Goal: Find contact information: Find contact information

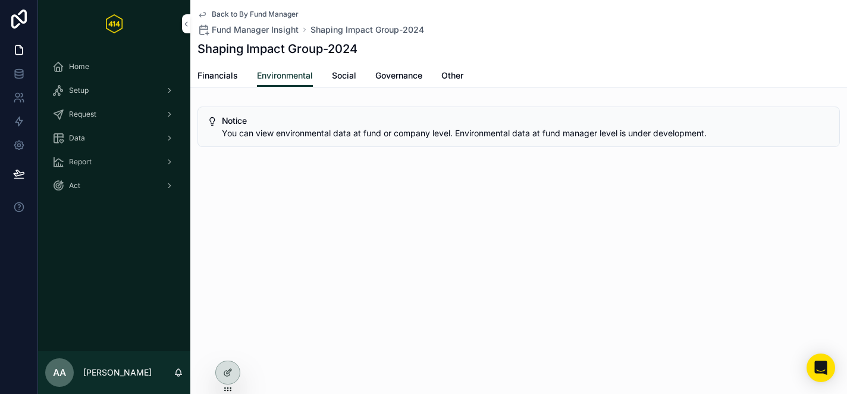
click at [0, 0] on icon at bounding box center [0, 0] width 0 height 0
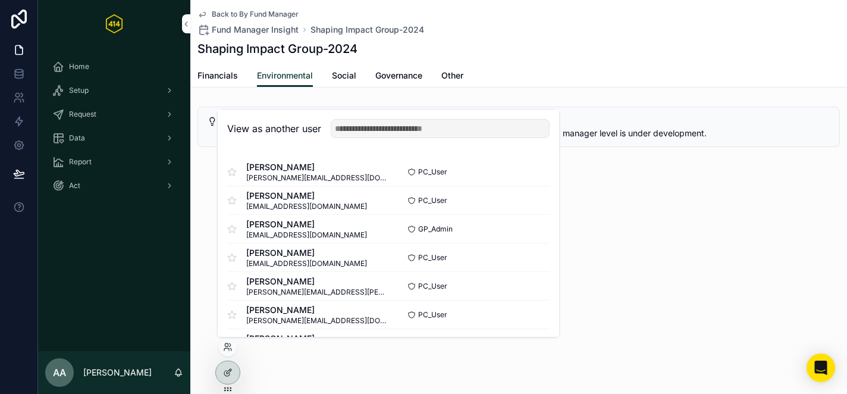
click at [377, 127] on input "text" at bounding box center [440, 128] width 219 height 19
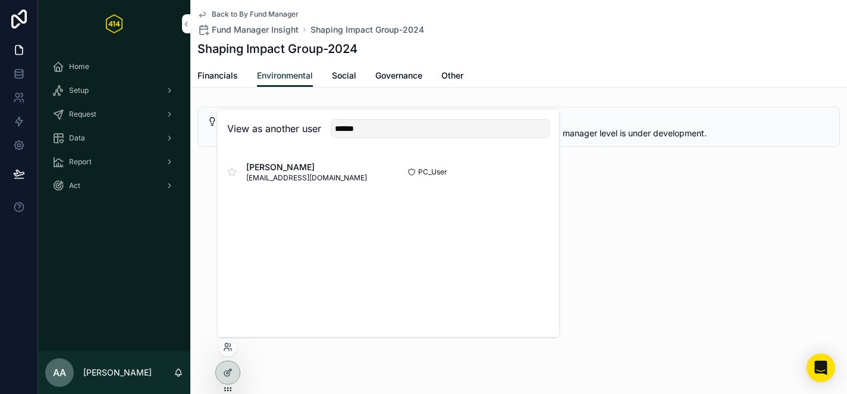
type input "******"
click at [0, 0] on button "Select" at bounding box center [0, 0] width 0 height 0
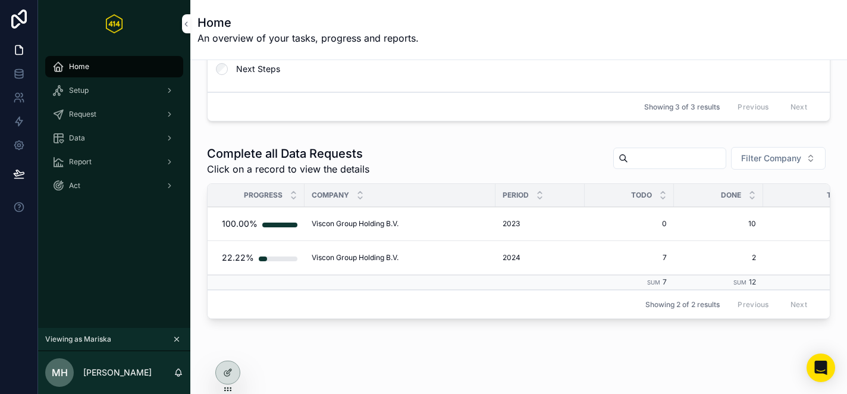
scroll to position [161, 0]
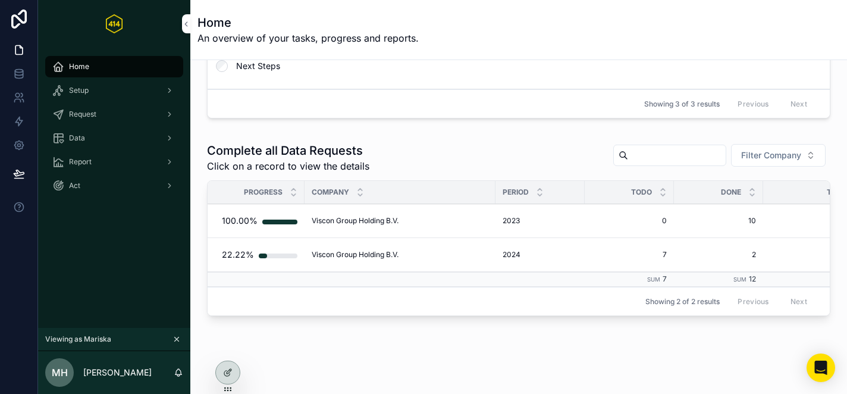
click at [103, 142] on div "Data" at bounding box center [114, 137] width 124 height 19
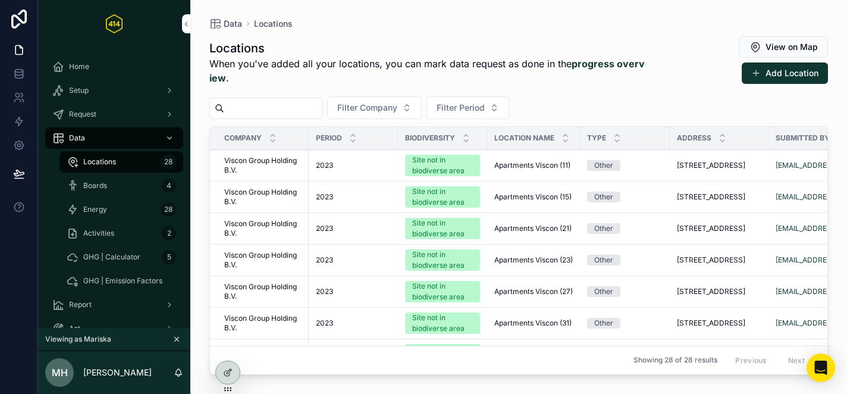
click at [111, 206] on div "Energy 28" at bounding box center [121, 209] width 109 height 19
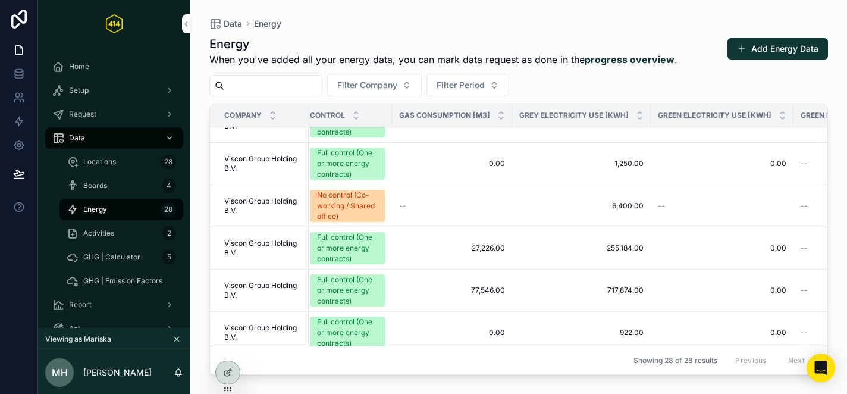
scroll to position [567, 275]
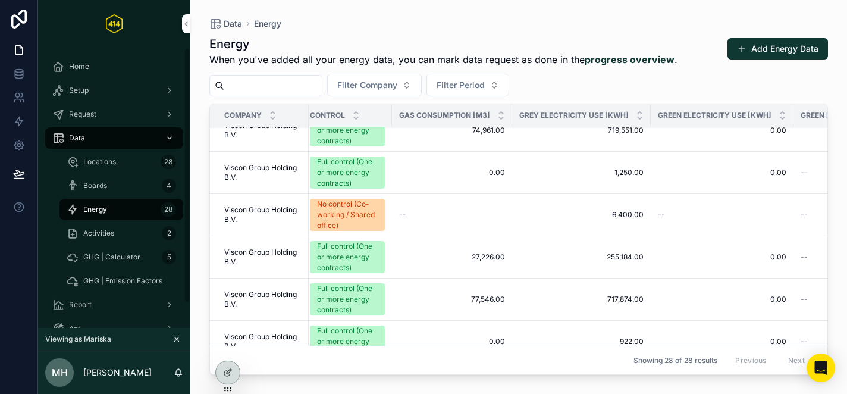
click at [103, 158] on span "Locations" at bounding box center [99, 162] width 33 height 10
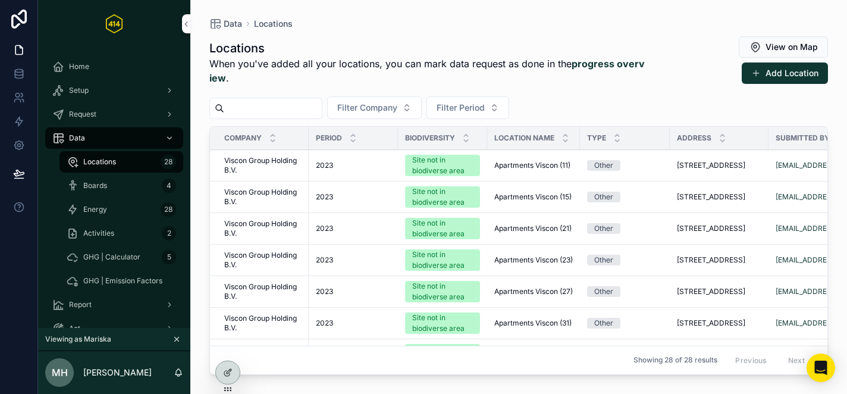
click at [103, 183] on span "Boards" at bounding box center [95, 186] width 24 height 10
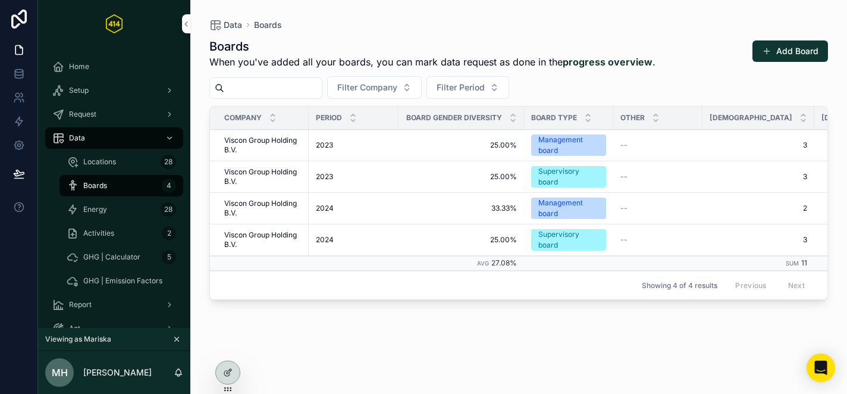
click at [106, 231] on span "Activities" at bounding box center [98, 233] width 31 height 10
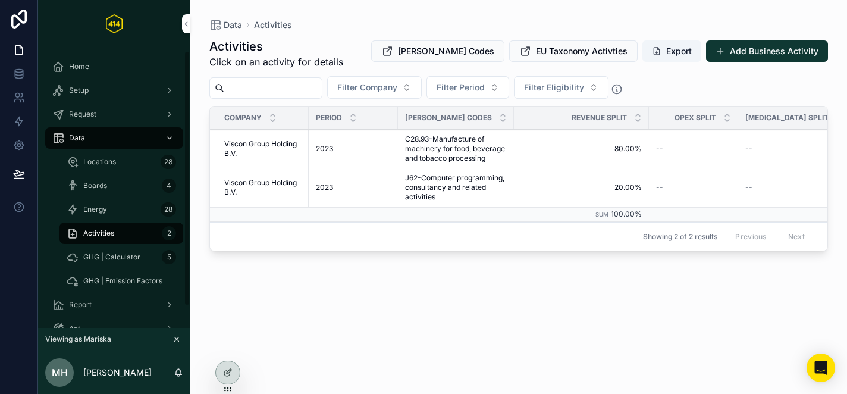
scroll to position [27, 0]
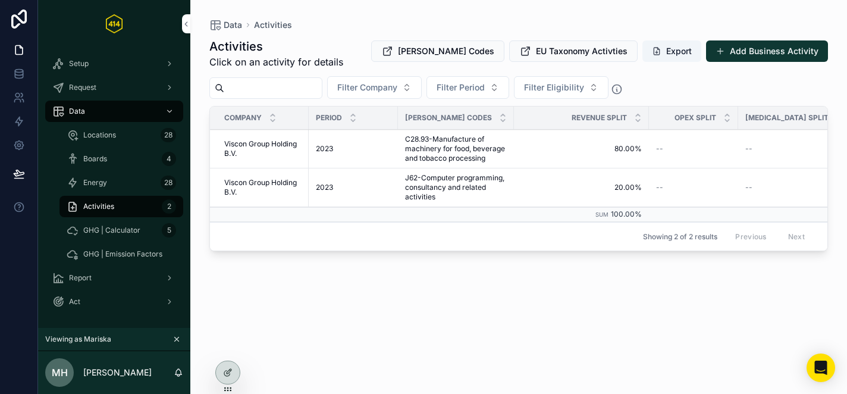
click at [121, 227] on span "GHG | Calculator" at bounding box center [111, 230] width 57 height 10
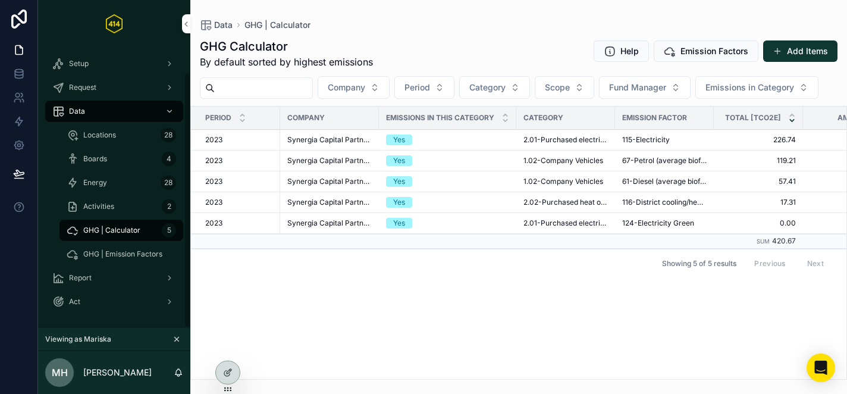
click at [106, 179] on span "Energy" at bounding box center [95, 183] width 24 height 10
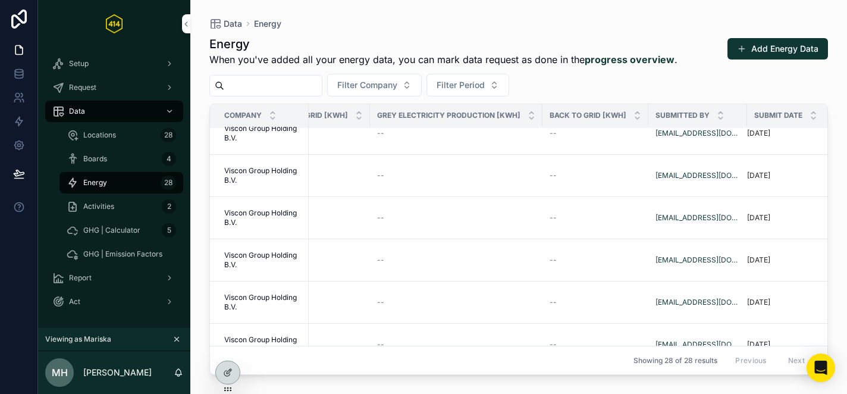
scroll to position [714, 981]
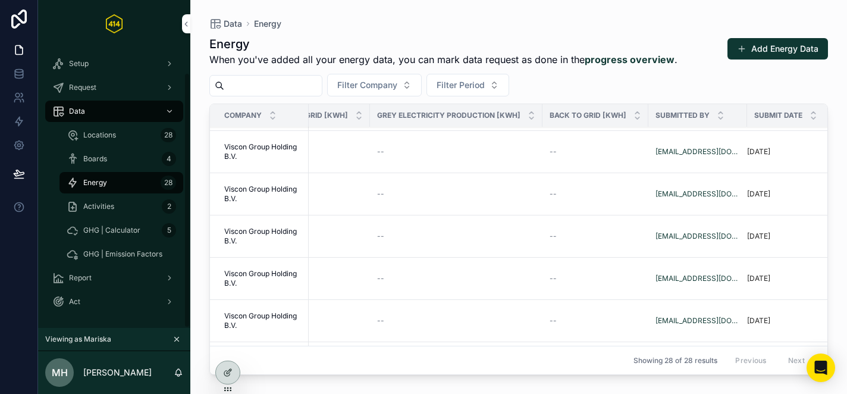
click at [98, 93] on div "Request" at bounding box center [114, 87] width 124 height 19
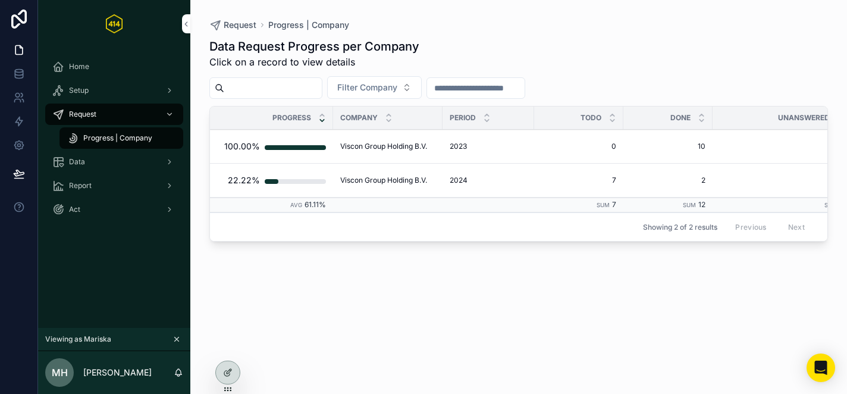
click at [352, 177] on span "Viscon Group Holding B.V." at bounding box center [383, 180] width 87 height 10
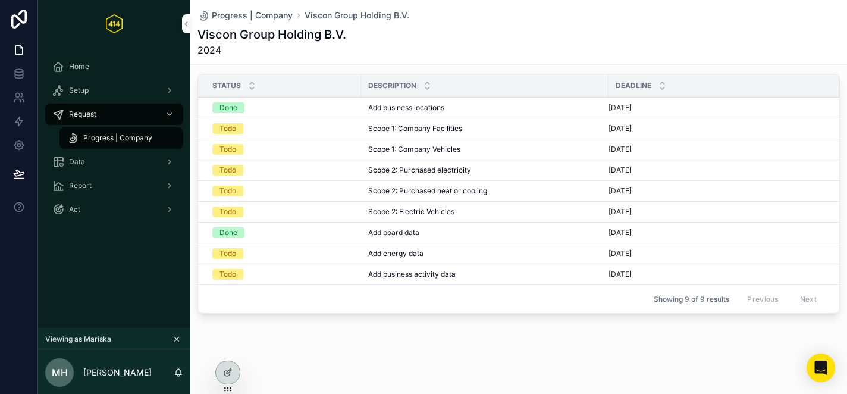
scroll to position [161, 0]
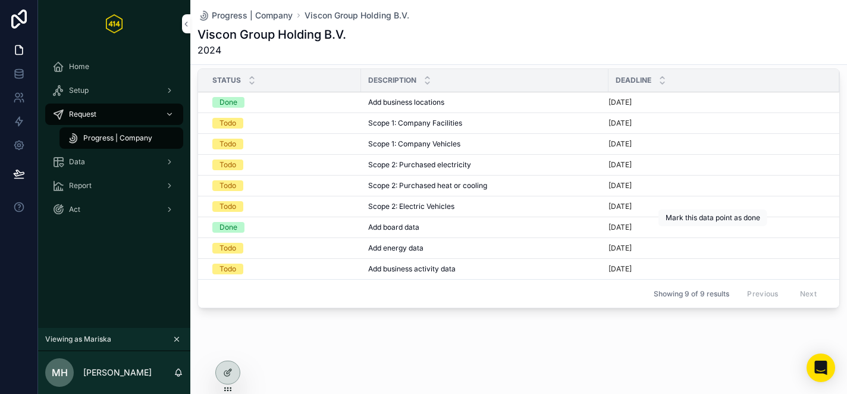
click at [0, 0] on span "Mark Done" at bounding box center [0, 0] width 0 height 0
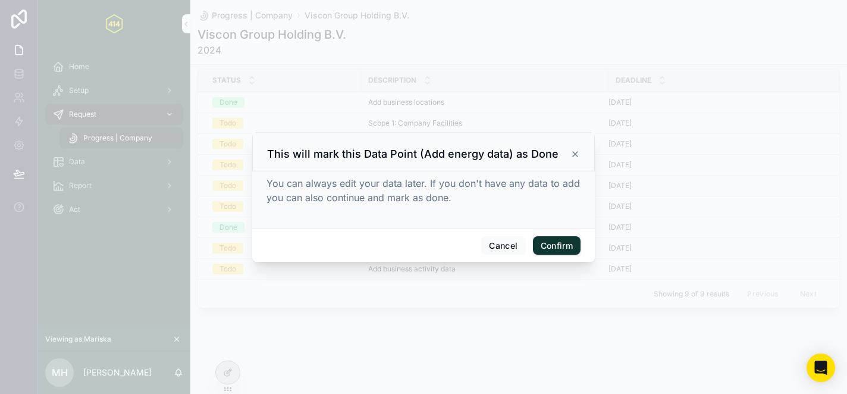
click at [555, 246] on button "Confirm" at bounding box center [557, 245] width 48 height 19
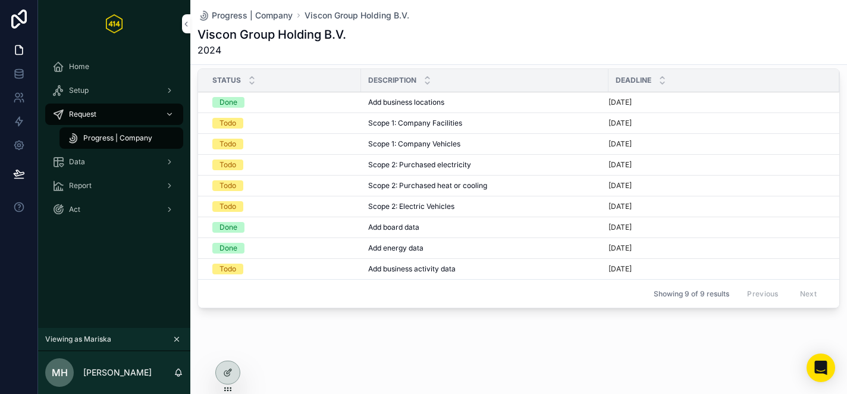
click at [128, 168] on div "Data" at bounding box center [114, 161] width 124 height 19
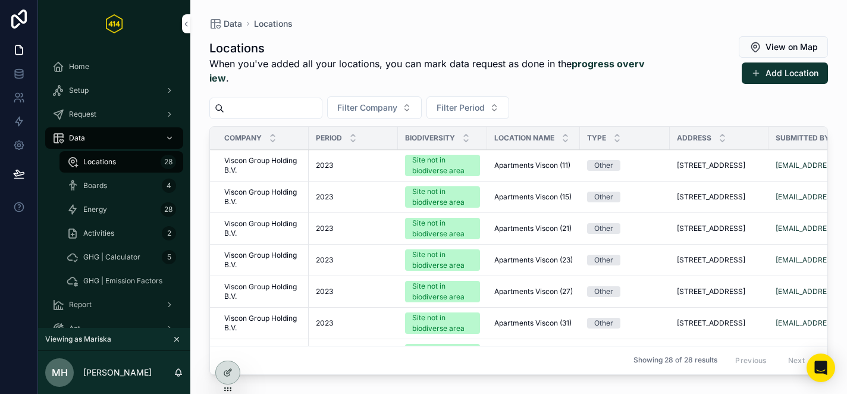
click at [118, 211] on div "Energy 28" at bounding box center [121, 209] width 109 height 19
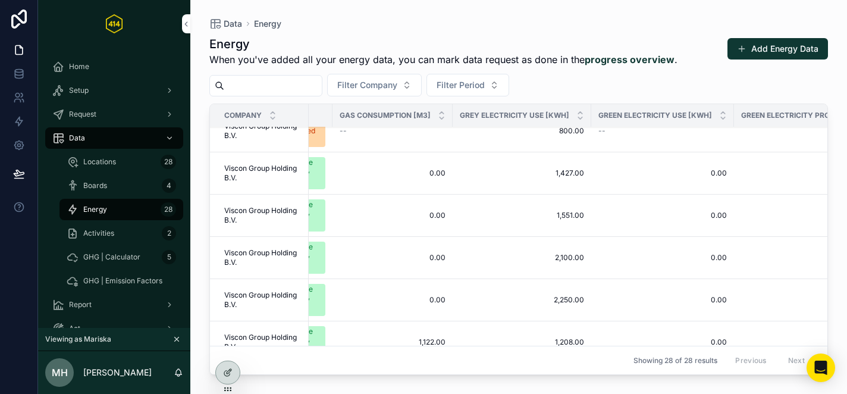
scroll to position [0, 334]
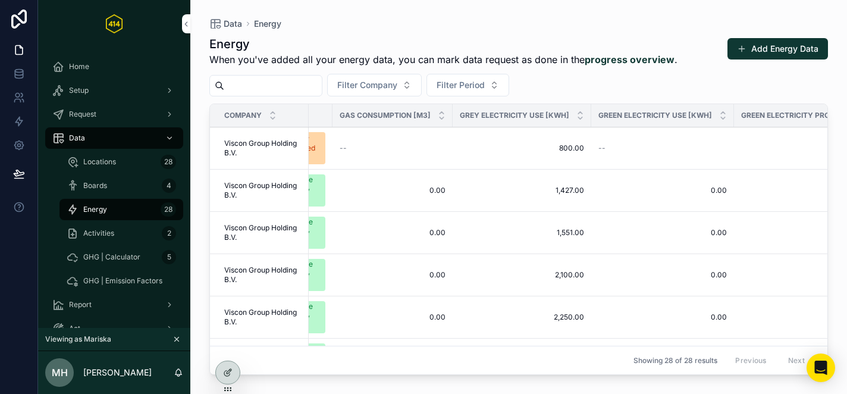
click at [480, 74] on button "Filter Period" at bounding box center [467, 85] width 83 height 23
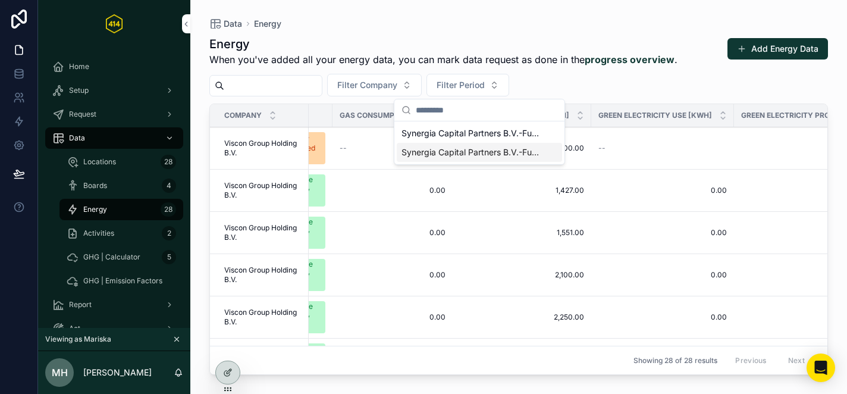
click at [457, 151] on span "Synergia Capital Partners B.V.-Fund V U.A.-2024" at bounding box center [472, 152] width 142 height 12
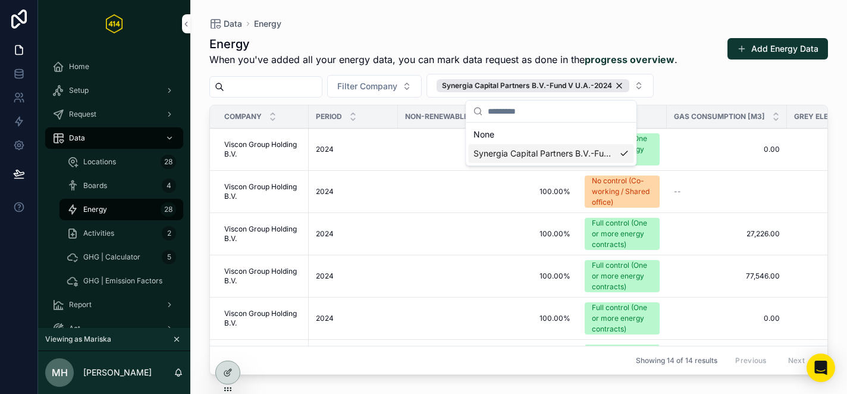
click at [347, 48] on h1 "Energy" at bounding box center [443, 44] width 468 height 17
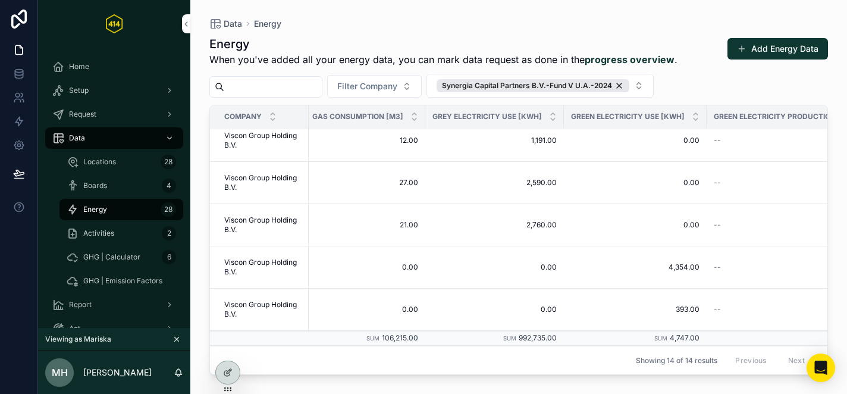
scroll to position [389, 361]
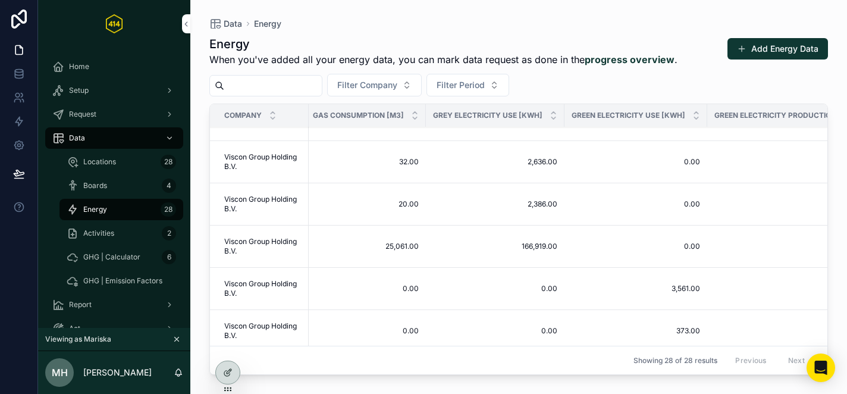
scroll to position [322, 361]
click at [486, 96] on div "Energy When you've added all your energy data, you can mark data request as don…" at bounding box center [518, 204] width 618 height 351
click at [485, 89] on span "Filter Period" at bounding box center [460, 85] width 48 height 12
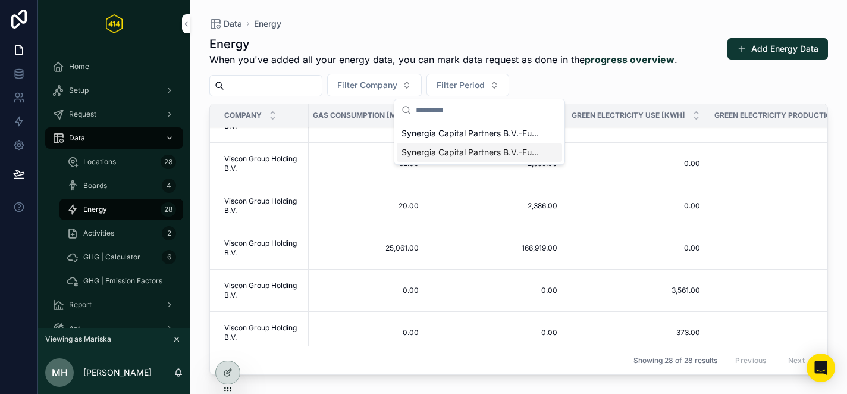
click at [459, 144] on div "Synergia Capital Partners B.V.-Fund V U.A.-2024" at bounding box center [479, 152] width 165 height 19
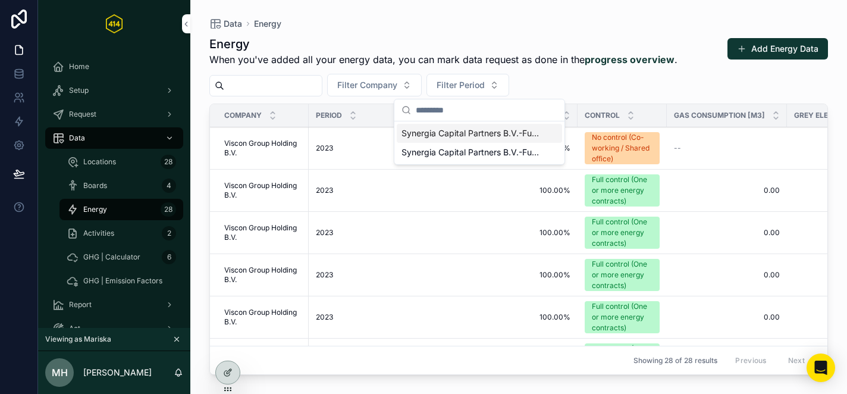
click at [455, 136] on span "Synergia Capital Partners B.V.-Fund V U.A.-2023" at bounding box center [472, 133] width 142 height 12
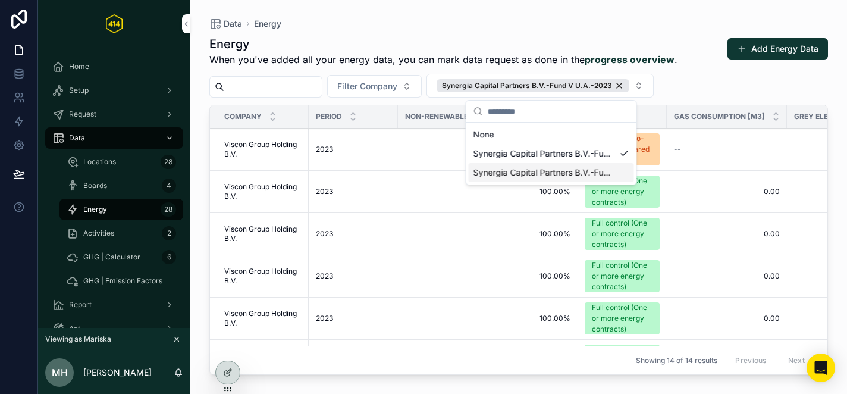
click at [510, 173] on span "Synergia Capital Partners B.V.-Fund V U.A.-2024" at bounding box center [544, 172] width 142 height 12
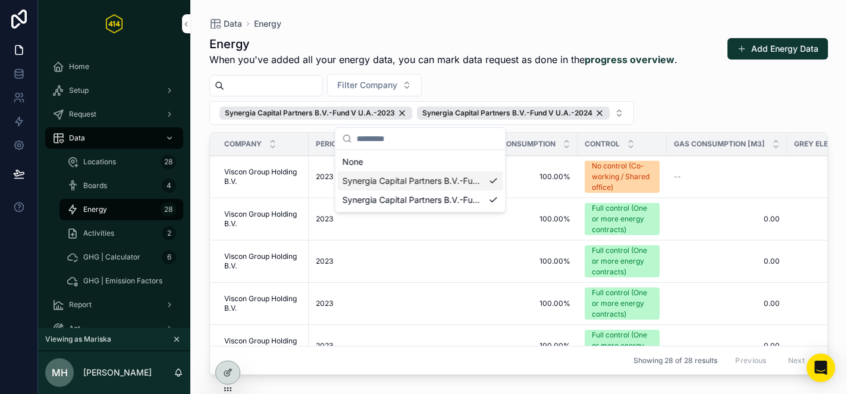
click at [463, 180] on span "Synergia Capital Partners B.V.-Fund V U.A.-2023" at bounding box center [414, 181] width 142 height 12
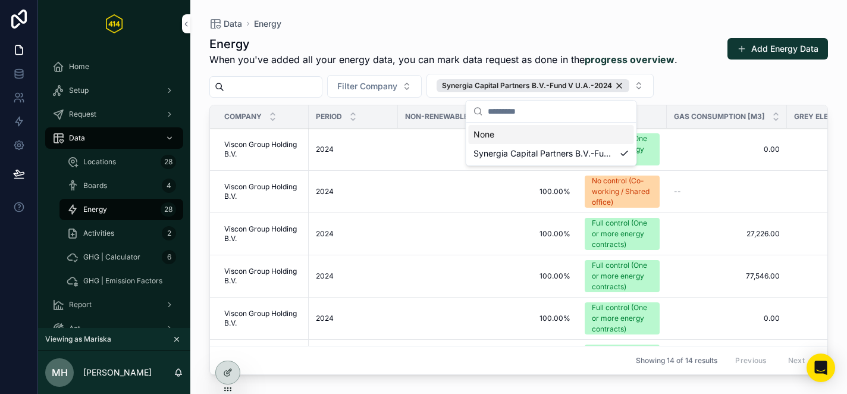
click at [429, 32] on div "Energy When you've added all your energy data, you can mark data request as don…" at bounding box center [518, 204] width 618 height 351
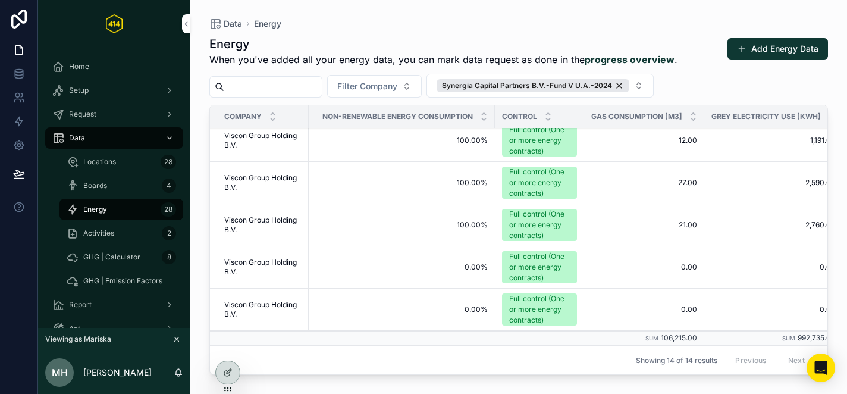
scroll to position [389, 0]
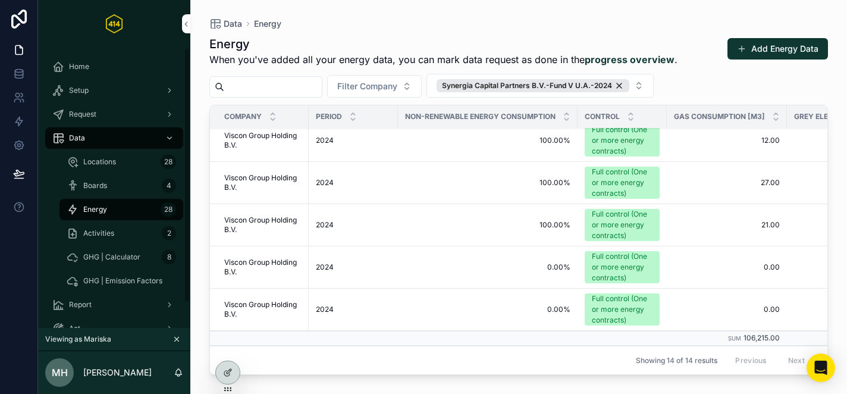
click at [102, 252] on span "GHG | Calculator" at bounding box center [111, 257] width 57 height 10
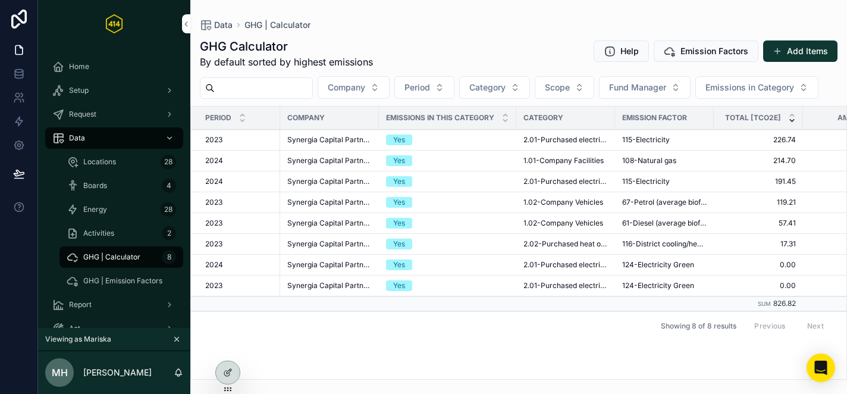
click at [427, 93] on button "Period" at bounding box center [424, 87] width 60 height 23
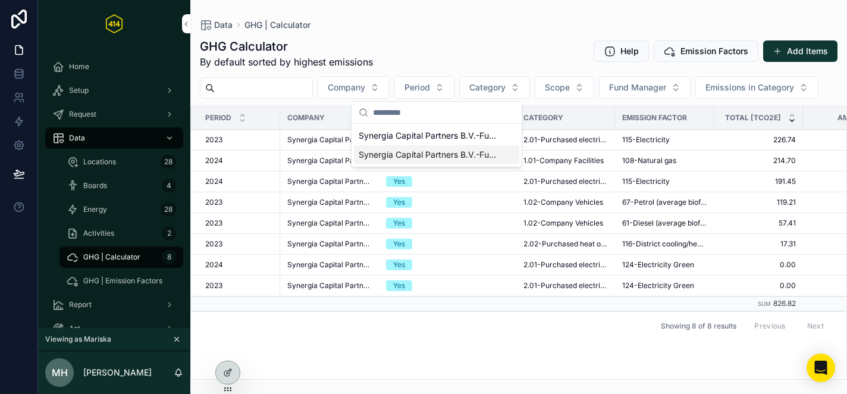
click at [416, 153] on span "Synergia Capital Partners B.V.-Fund V U.A.-2024" at bounding box center [430, 155] width 142 height 12
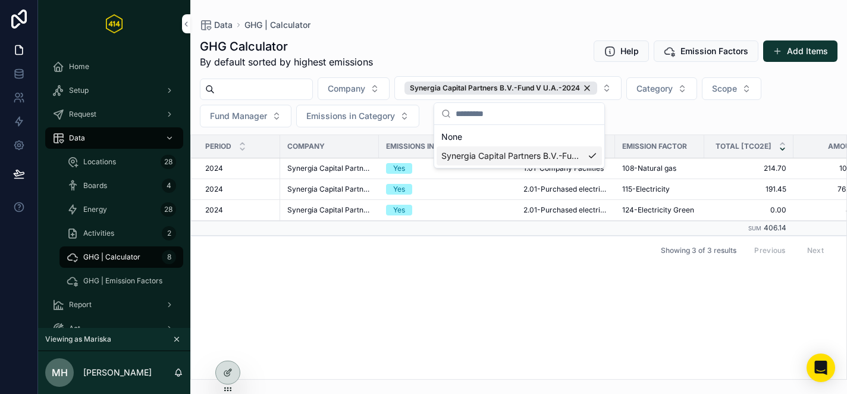
click at [406, 36] on div "GHG Calculator By default sorted by highest emissions Help Emission Factors Add…" at bounding box center [518, 205] width 656 height 348
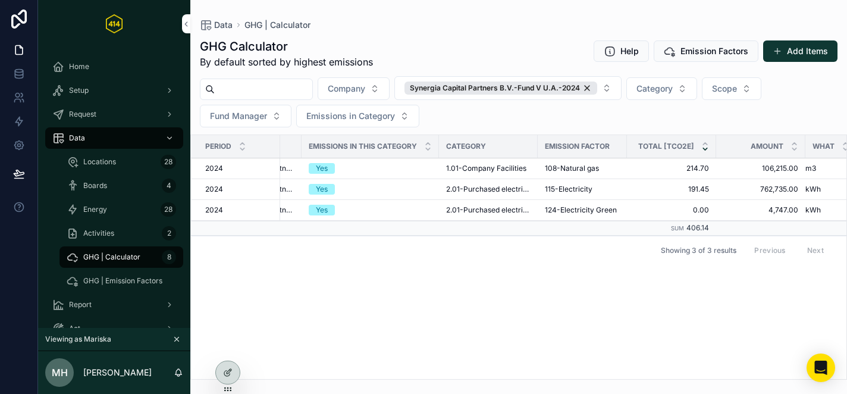
scroll to position [0, 125]
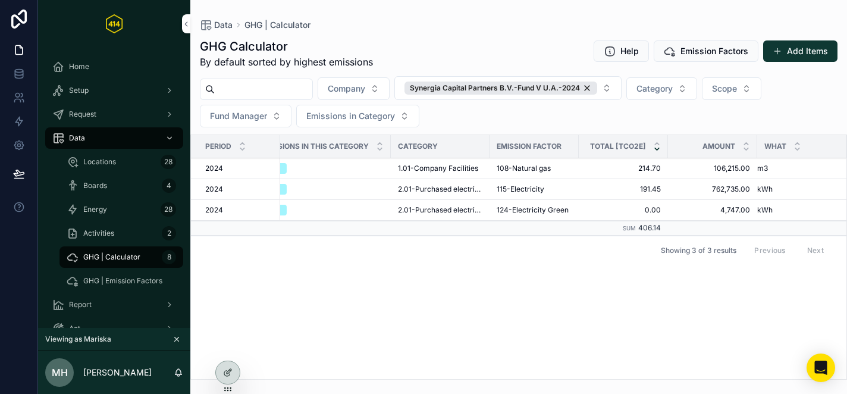
click at [0, 0] on icon at bounding box center [0, 0] width 0 height 0
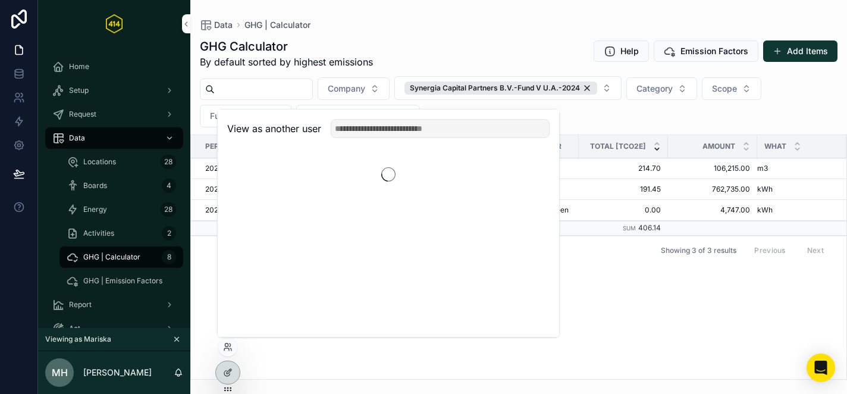
click at [367, 131] on input "text" at bounding box center [440, 128] width 219 height 19
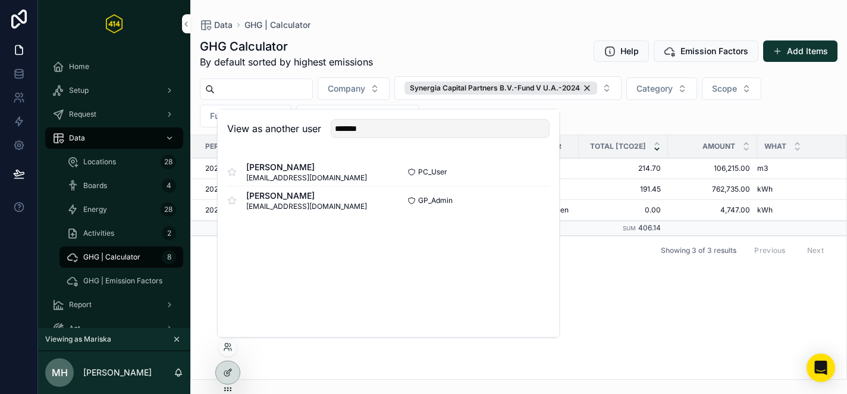
type input "*******"
click at [0, 0] on button "Select" at bounding box center [0, 0] width 0 height 0
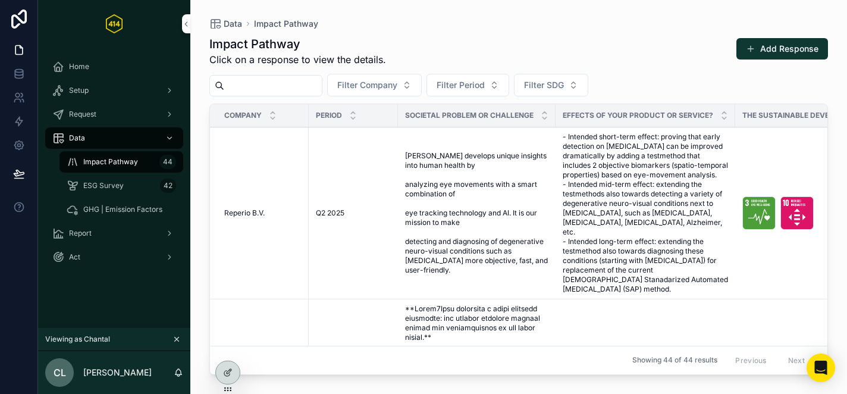
click at [136, 95] on div "Setup" at bounding box center [114, 90] width 124 height 19
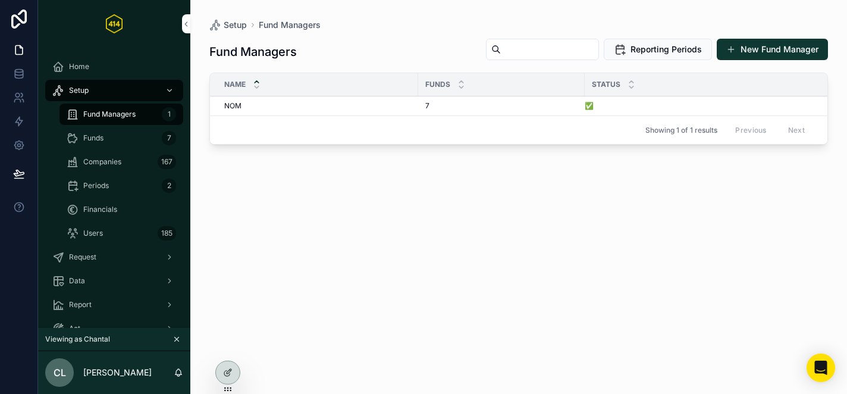
click at [102, 224] on div "Users 185" at bounding box center [121, 233] width 109 height 19
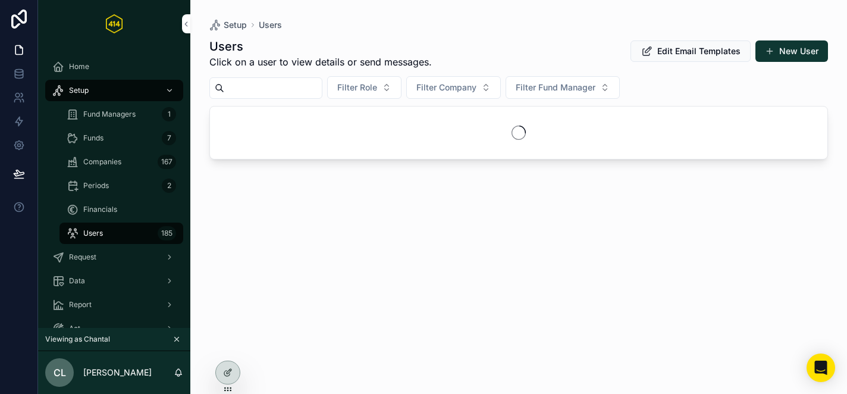
click at [288, 83] on input "scrollable content" at bounding box center [273, 88] width 98 height 17
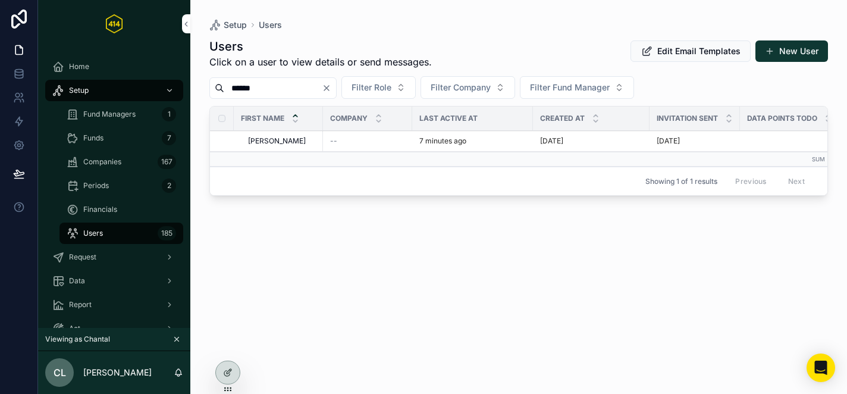
type input "******"
click at [265, 142] on span "Chantal" at bounding box center [277, 141] width 58 height 10
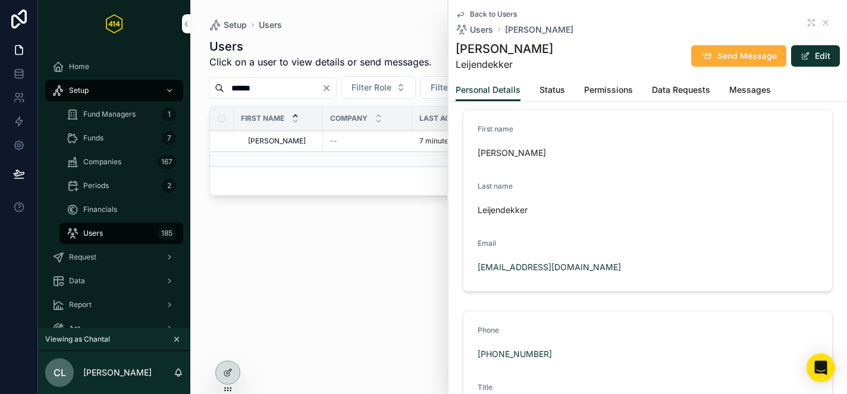
scroll to position [14, 0]
click at [343, 253] on div "Users Click on a user to view details or send messages. Edit Email Templates Ne…" at bounding box center [518, 205] width 618 height 348
click at [0, 0] on icon at bounding box center [0, 0] width 0 height 0
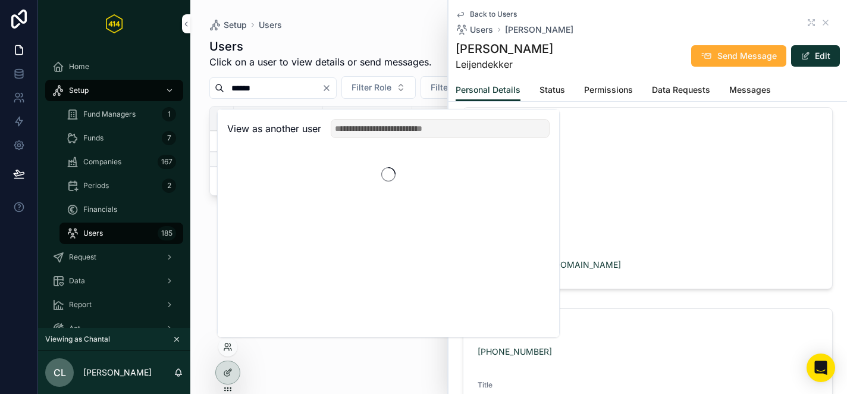
click at [370, 134] on input "text" at bounding box center [440, 128] width 219 height 19
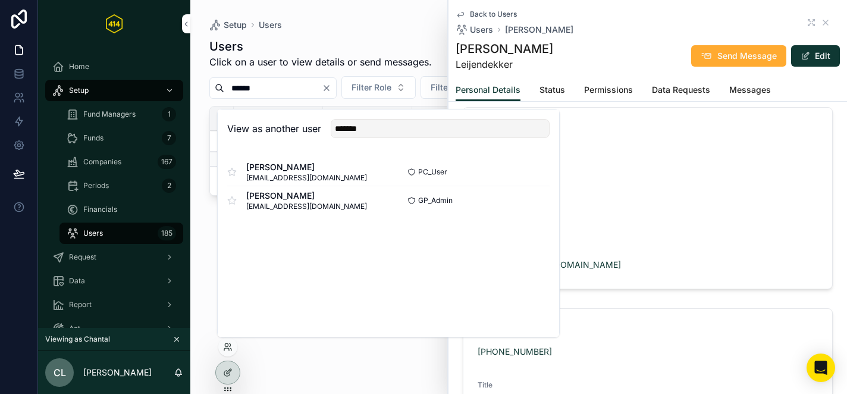
type input "*******"
click at [0, 0] on button "Select" at bounding box center [0, 0] width 0 height 0
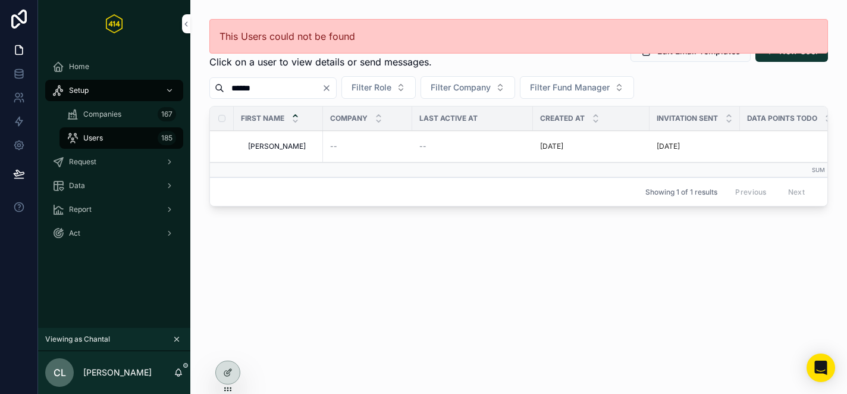
click at [124, 142] on div "Users 185" at bounding box center [121, 137] width 109 height 19
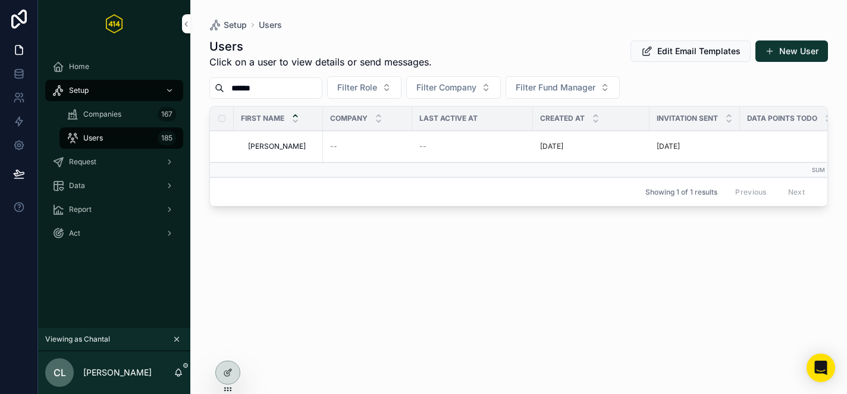
click at [275, 89] on input "******" at bounding box center [273, 88] width 98 height 17
click at [269, 144] on span "[PERSON_NAME]" at bounding box center [277, 147] width 58 height 10
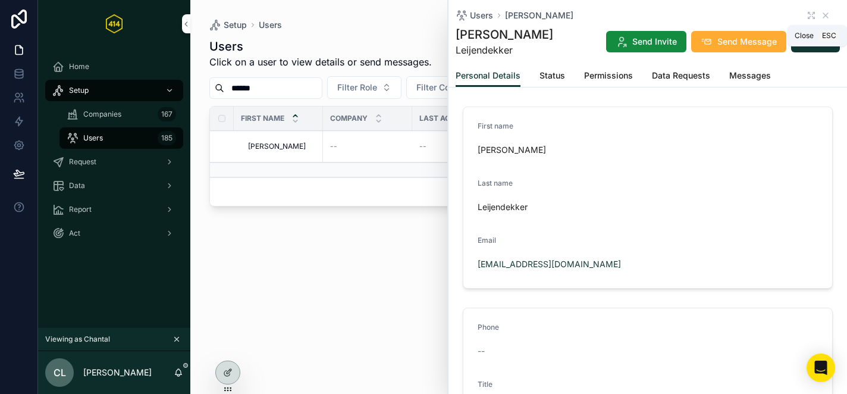
click at [828, 17] on icon "scrollable content" at bounding box center [826, 16] width 10 height 10
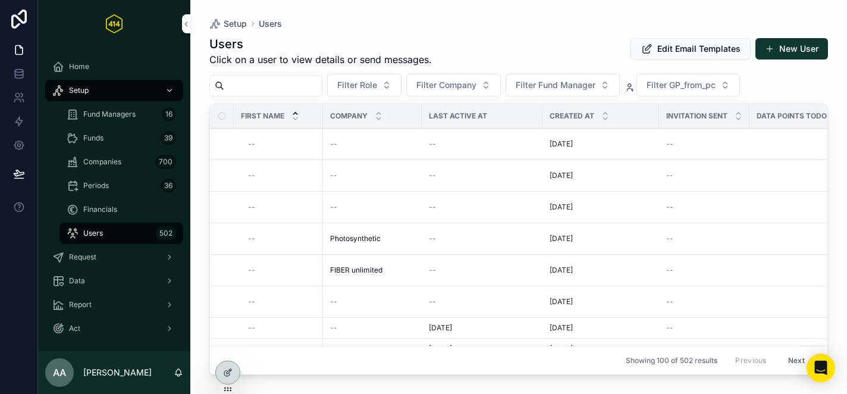
click at [254, 88] on input "scrollable content" at bounding box center [273, 85] width 98 height 17
click at [0, 0] on icon at bounding box center [0, 0] width 0 height 0
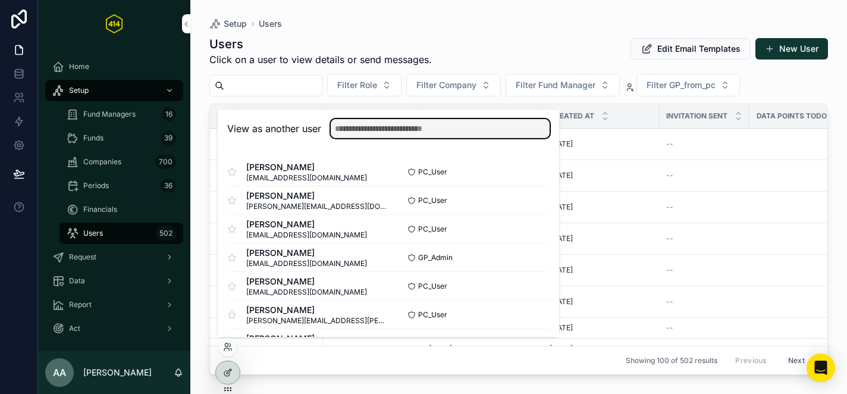
click at [403, 128] on input "text" at bounding box center [440, 128] width 219 height 19
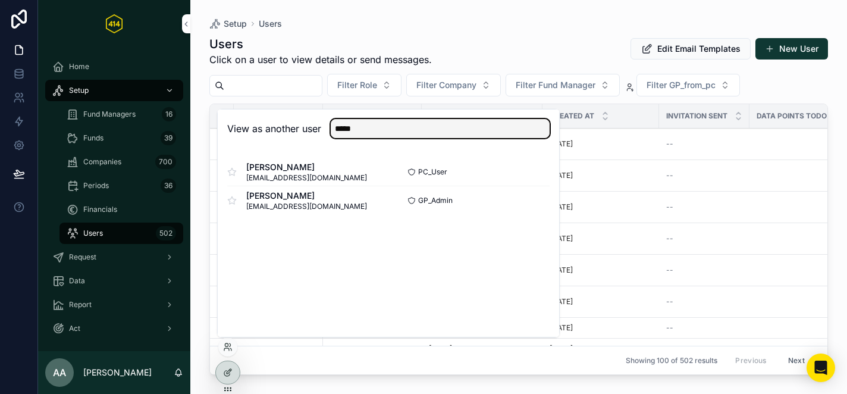
type input "*****"
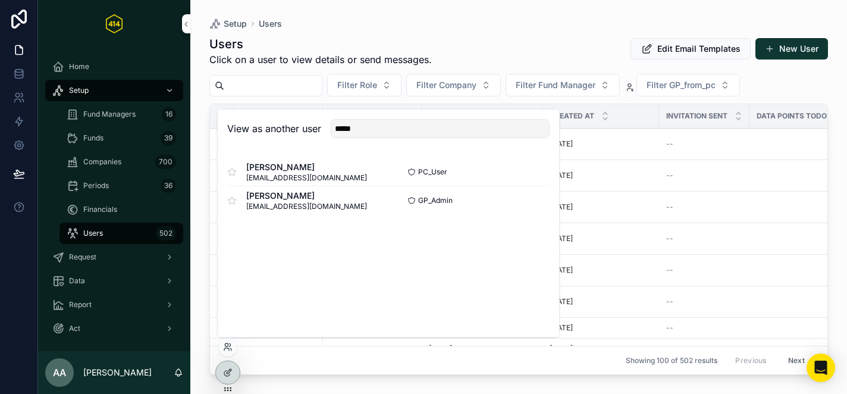
click at [0, 0] on button "Select" at bounding box center [0, 0] width 0 height 0
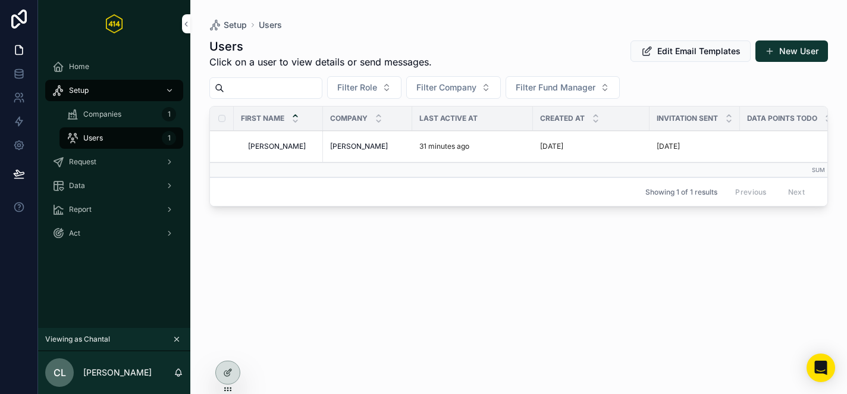
click at [347, 142] on span "[PERSON_NAME]" at bounding box center [359, 147] width 58 height 10
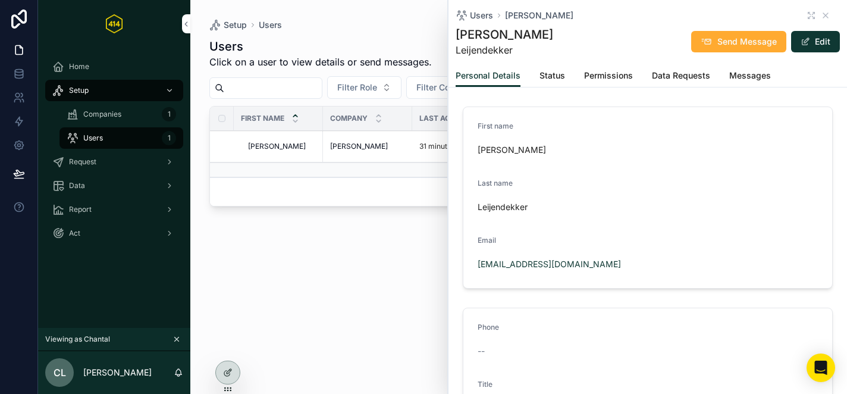
click at [315, 299] on div "Users Click on a user to view details or send messages. Edit Email Templates Ne…" at bounding box center [518, 205] width 618 height 348
click at [825, 10] on div "Users Chantal" at bounding box center [647, 16] width 384 height 12
click at [824, 17] on icon "scrollable content" at bounding box center [825, 15] width 5 height 5
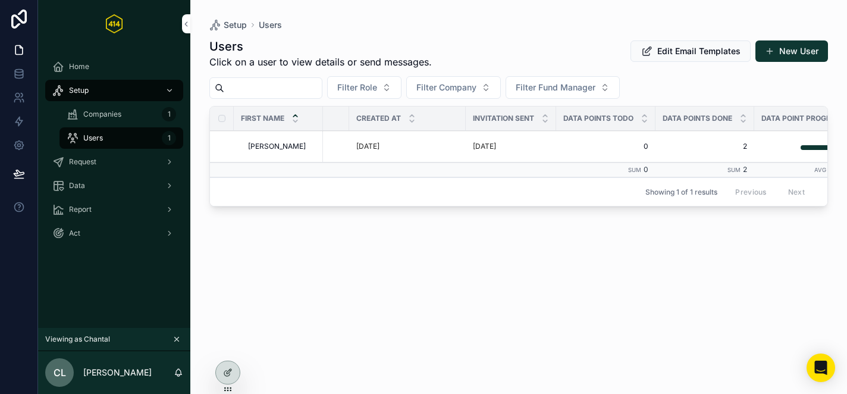
scroll to position [0, 187]
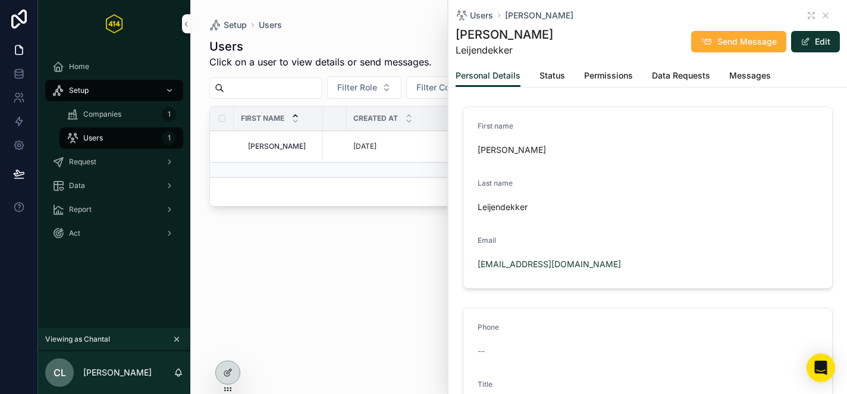
click at [827, 14] on icon "scrollable content" at bounding box center [825, 15] width 5 height 5
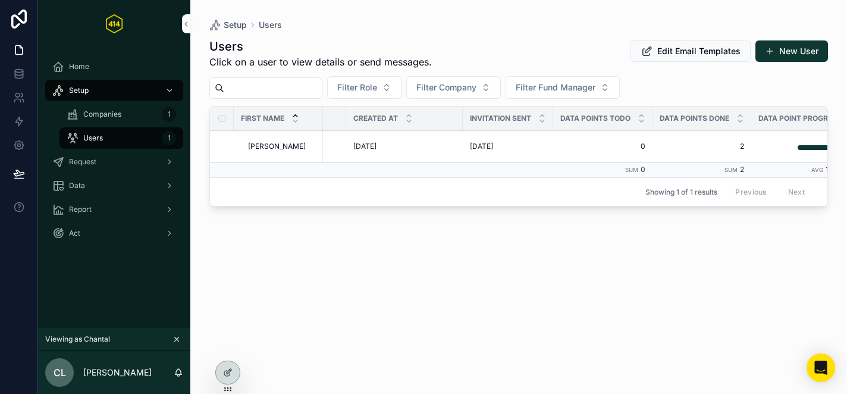
click at [0, 0] on icon at bounding box center [0, 0] width 0 height 0
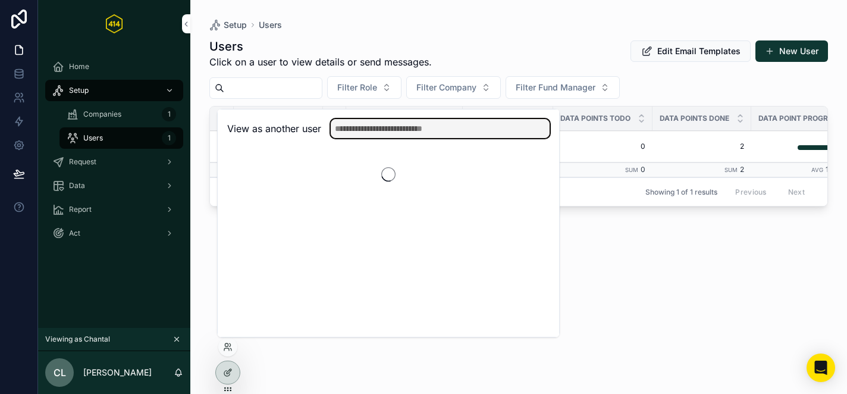
click at [399, 130] on input "text" at bounding box center [440, 128] width 219 height 19
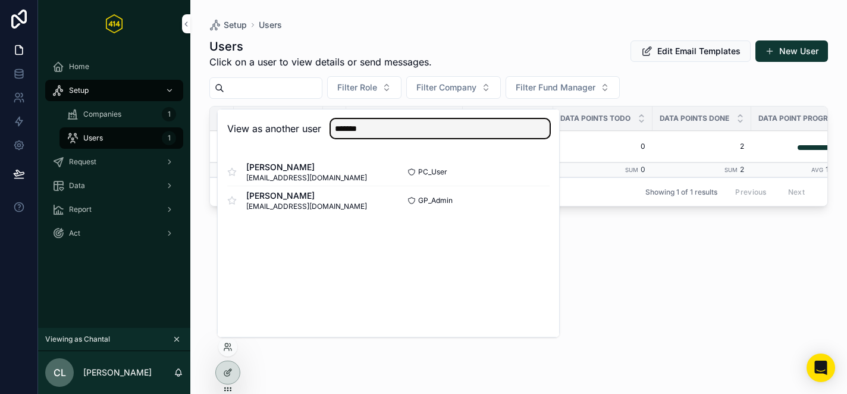
type input "*******"
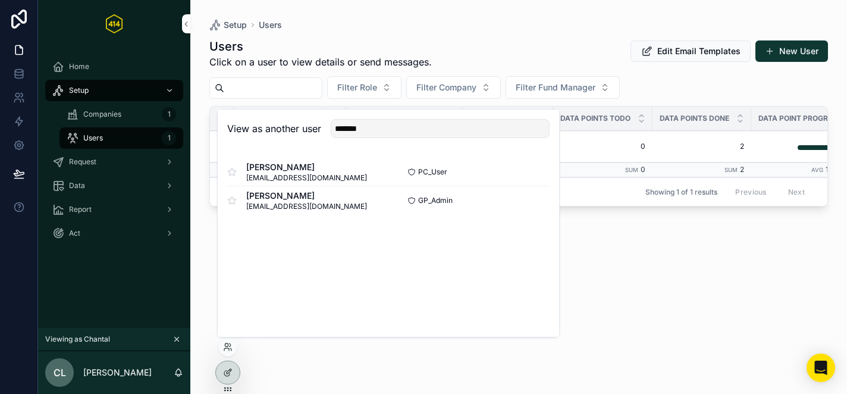
click at [0, 0] on button "Select" at bounding box center [0, 0] width 0 height 0
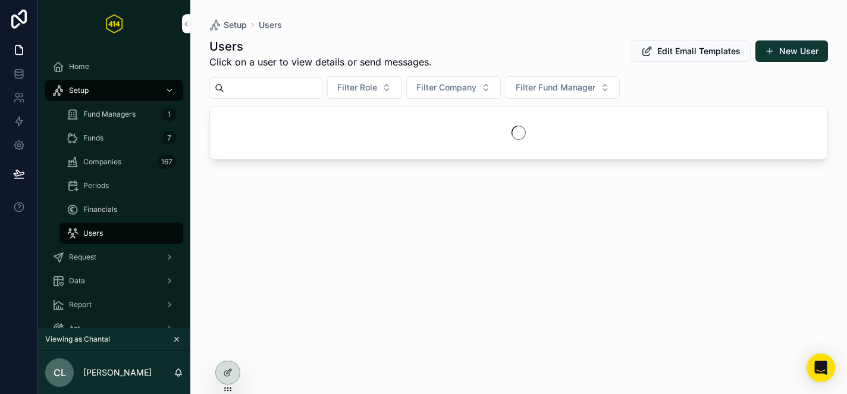
click at [114, 220] on div "Financials" at bounding box center [121, 209] width 138 height 24
click at [115, 211] on span "Financials" at bounding box center [100, 210] width 34 height 10
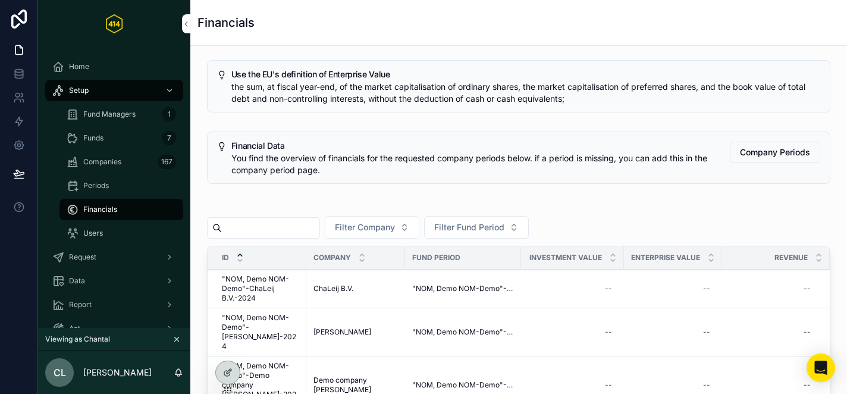
click at [109, 228] on div "Users" at bounding box center [121, 233] width 109 height 19
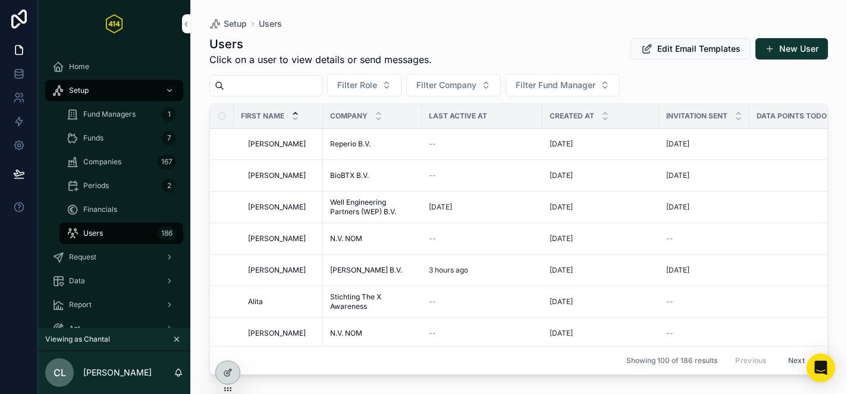
click at [269, 91] on input "scrollable content" at bounding box center [273, 85] width 98 height 17
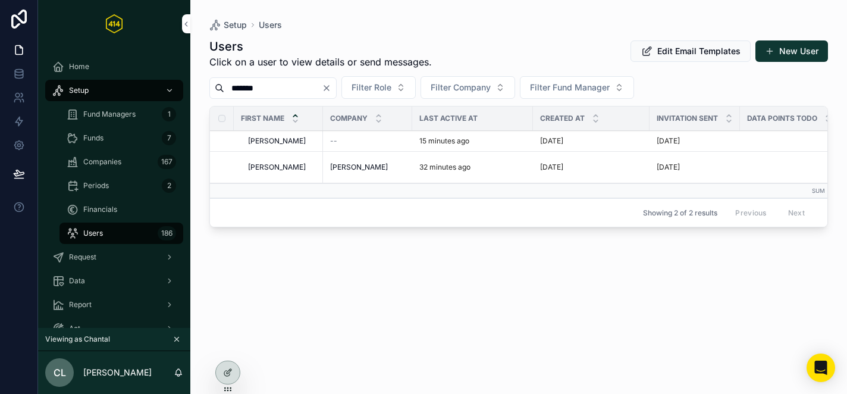
type input "*******"
click at [365, 140] on div "--" at bounding box center [367, 141] width 75 height 10
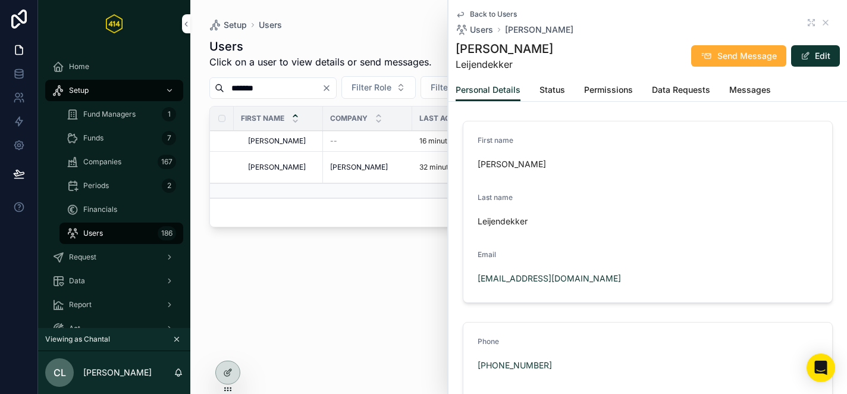
click at [354, 169] on span "[PERSON_NAME]" at bounding box center [359, 167] width 58 height 10
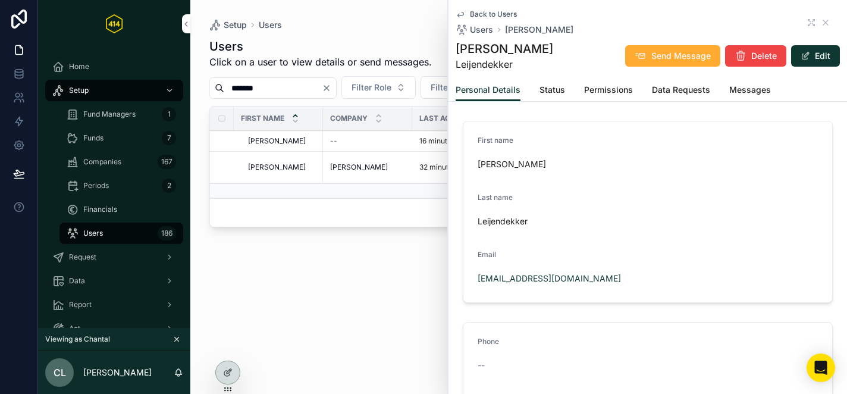
click at [354, 140] on div "--" at bounding box center [367, 141] width 75 height 10
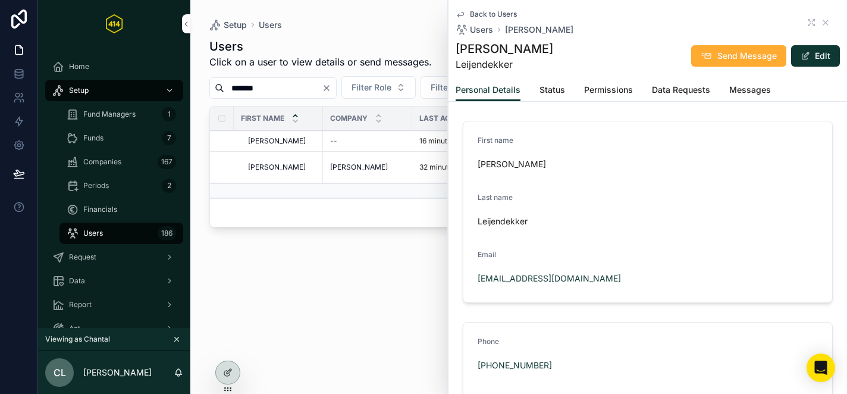
click at [357, 172] on td "[PERSON_NAME] [PERSON_NAME]" at bounding box center [367, 168] width 89 height 32
click at [353, 167] on span "[PERSON_NAME]" at bounding box center [359, 167] width 58 height 10
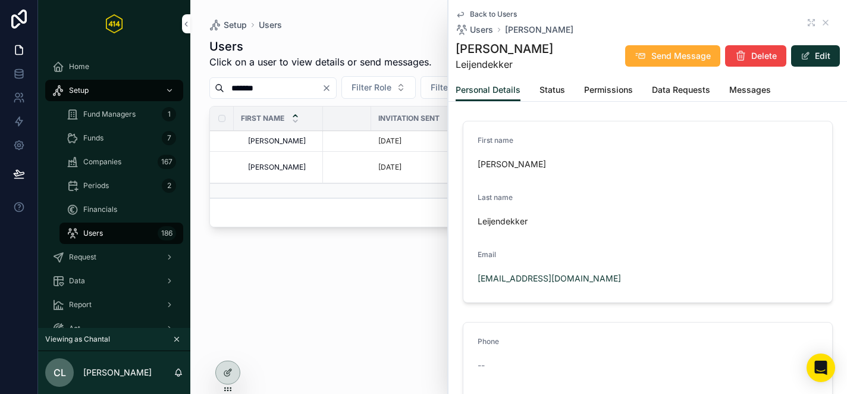
scroll to position [0, 313]
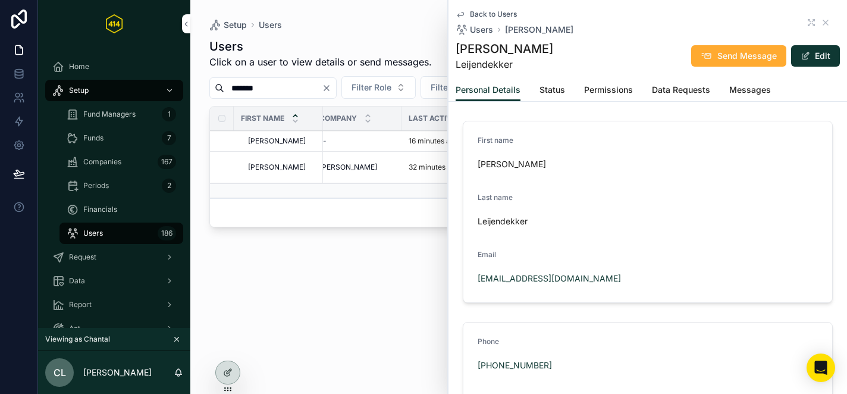
click at [552, 87] on span "Status" at bounding box center [552, 90] width 26 height 12
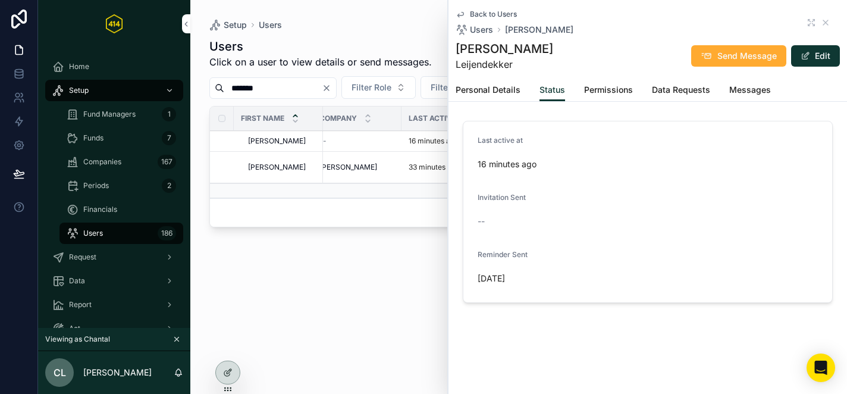
click at [598, 89] on span "Permissions" at bounding box center [608, 90] width 49 height 12
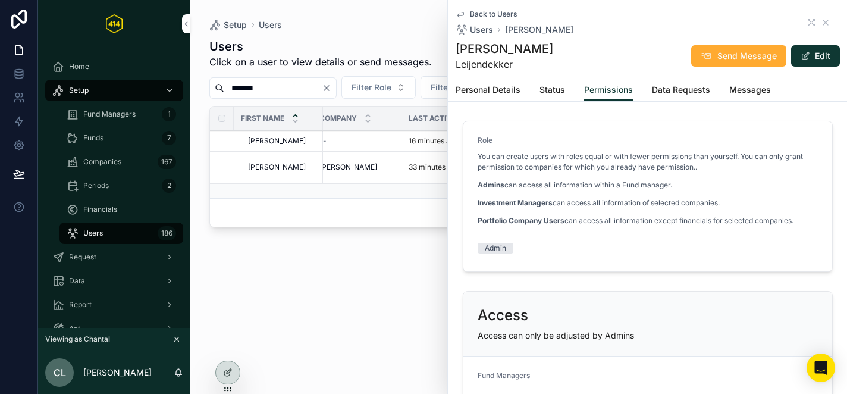
click at [684, 93] on span "Data Requests" at bounding box center [681, 90] width 58 height 12
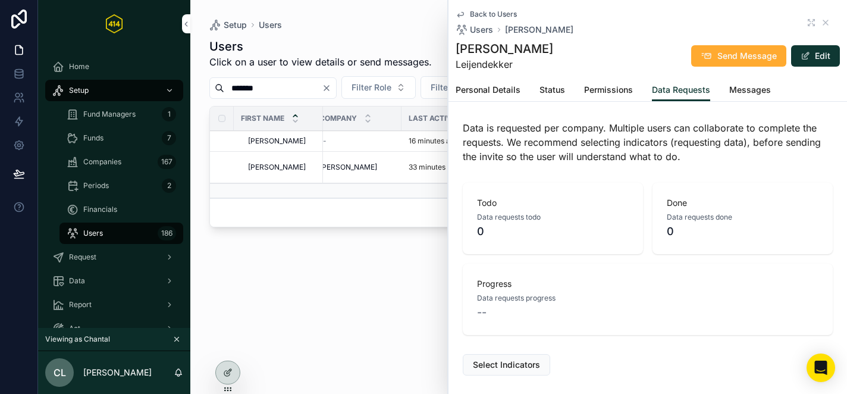
click at [752, 91] on span "Messages" at bounding box center [750, 90] width 42 height 12
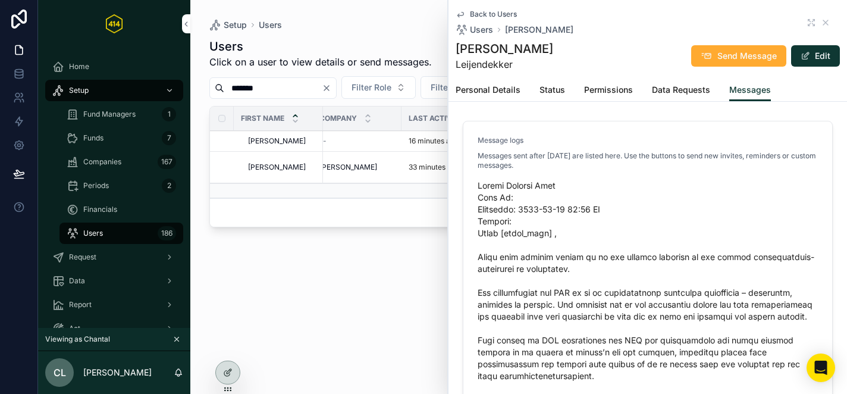
click at [483, 95] on span "Personal Details" at bounding box center [487, 90] width 65 height 12
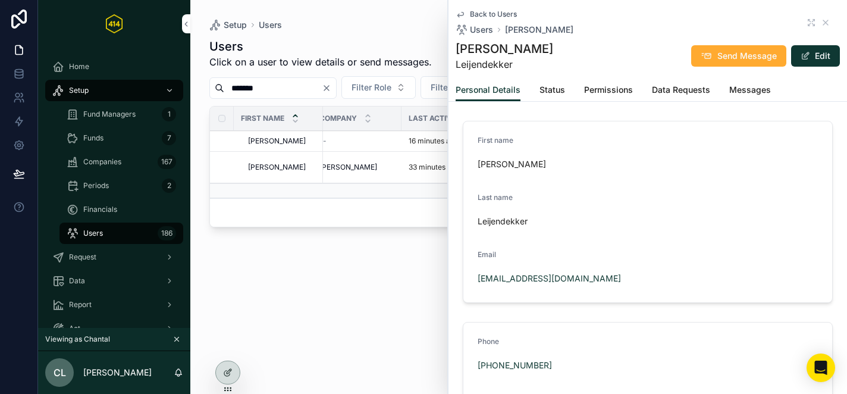
click at [350, 146] on td "--" at bounding box center [356, 141] width 89 height 21
click at [331, 141] on div "--" at bounding box center [356, 141] width 75 height 10
click at [337, 171] on span "[PERSON_NAME]" at bounding box center [348, 167] width 58 height 10
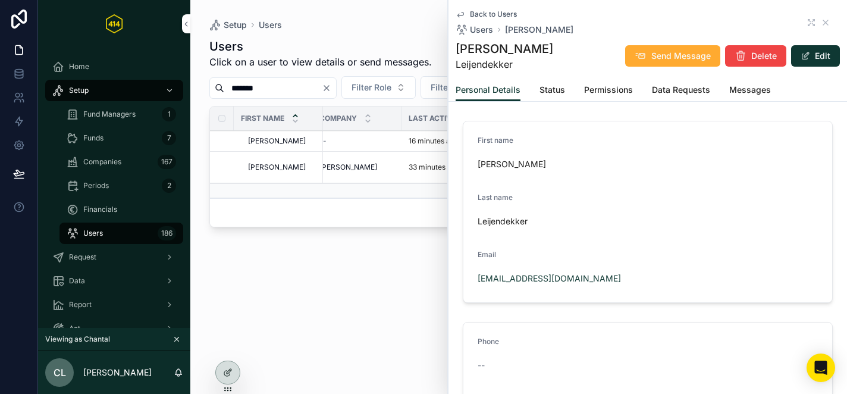
click at [549, 93] on span "Status" at bounding box center [552, 90] width 26 height 12
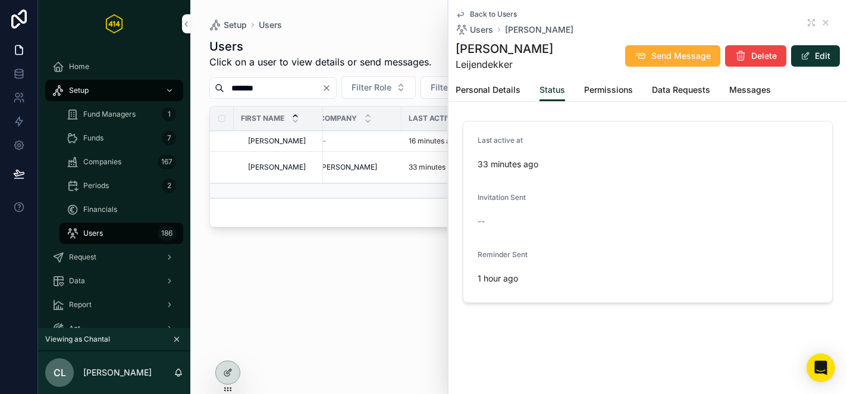
click at [592, 89] on span "Permissions" at bounding box center [608, 90] width 49 height 12
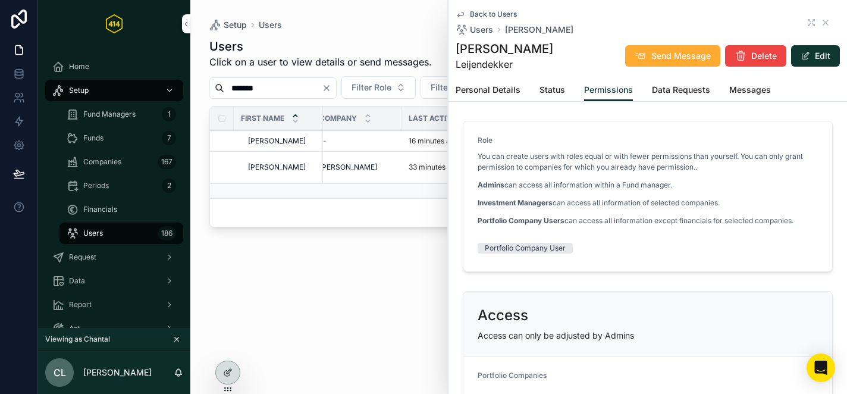
click at [670, 86] on span "Data Requests" at bounding box center [681, 90] width 58 height 12
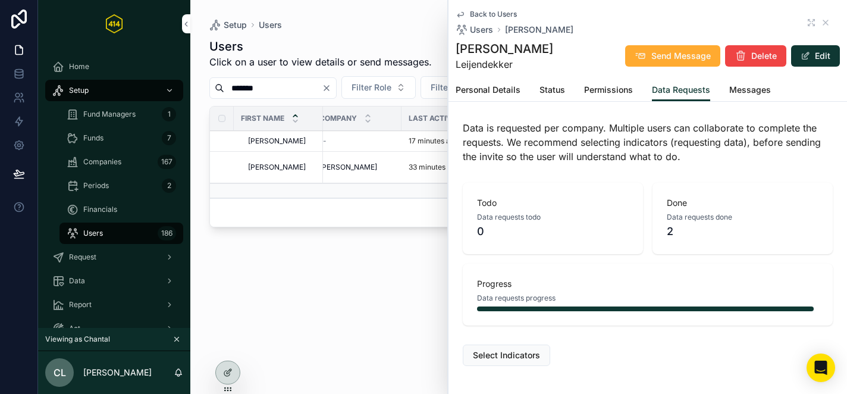
click at [744, 89] on span "Messages" at bounding box center [750, 90] width 42 height 12
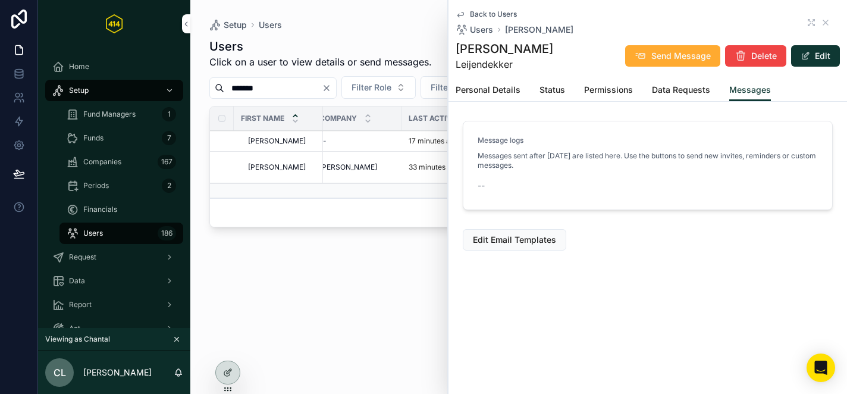
click at [463, 95] on span "Personal Details" at bounding box center [487, 90] width 65 height 12
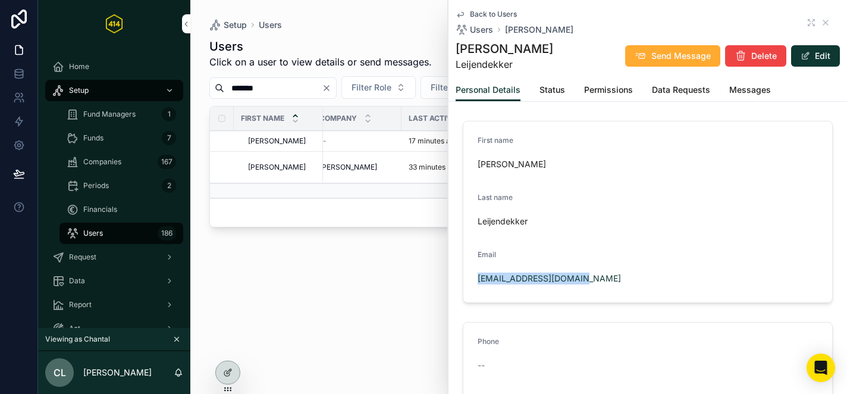
drag, startPoint x: 587, startPoint y: 282, endPoint x: 450, endPoint y: 281, distance: 138.0
click at [450, 281] on div "First name [PERSON_NAME] Last name Leijendekker Email [PERSON_NAME][EMAIL_ADDRE…" at bounding box center [647, 283] width 398 height 335
copy link "[EMAIL_ADDRESS][DOMAIN_NAME]"
